Goal: Transaction & Acquisition: Obtain resource

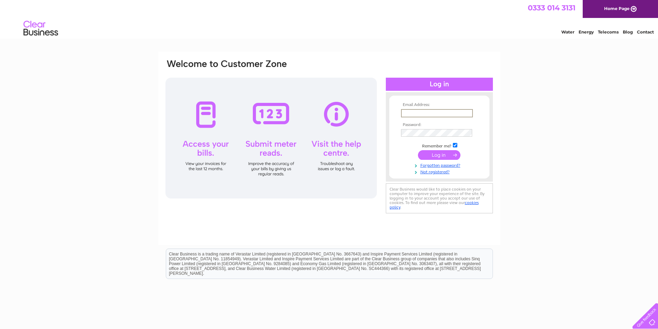
click at [445, 112] on input "text" at bounding box center [437, 113] width 72 height 8
type input "ncitrone@aol.com"
click at [418, 150] on input "submit" at bounding box center [439, 155] width 43 height 10
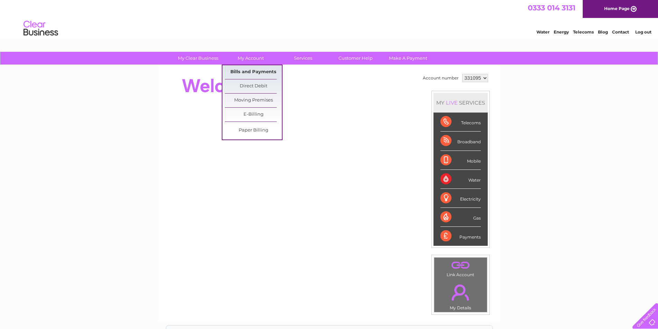
click at [254, 72] on link "Bills and Payments" at bounding box center [253, 72] width 57 height 14
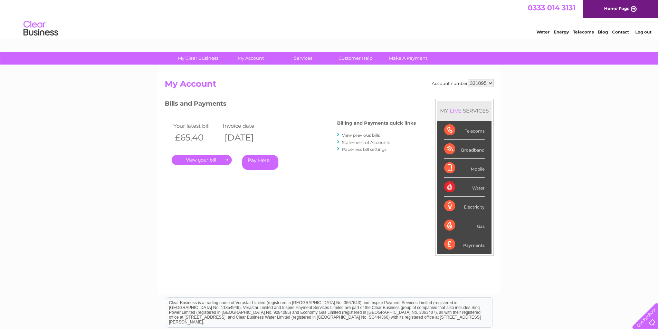
click at [214, 159] on link "." at bounding box center [202, 160] width 60 height 10
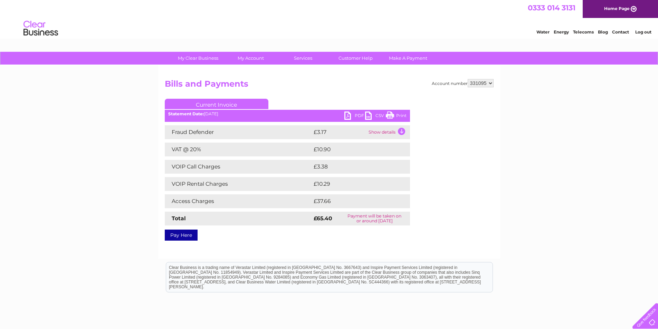
click at [347, 115] on link "PDF" at bounding box center [355, 117] width 21 height 10
click at [639, 32] on link "Log out" at bounding box center [643, 31] width 16 height 5
